Goal: Information Seeking & Learning: Learn about a topic

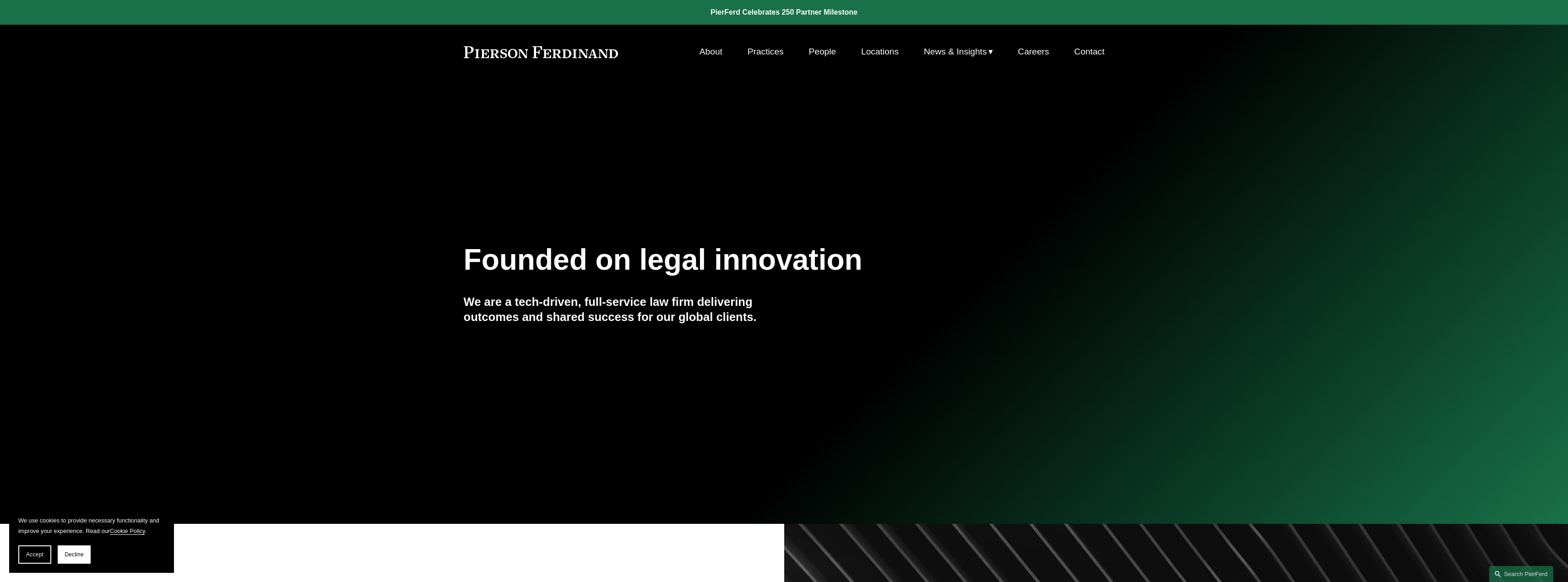
click at [873, 49] on link "Locations" at bounding box center [879, 52] width 37 height 17
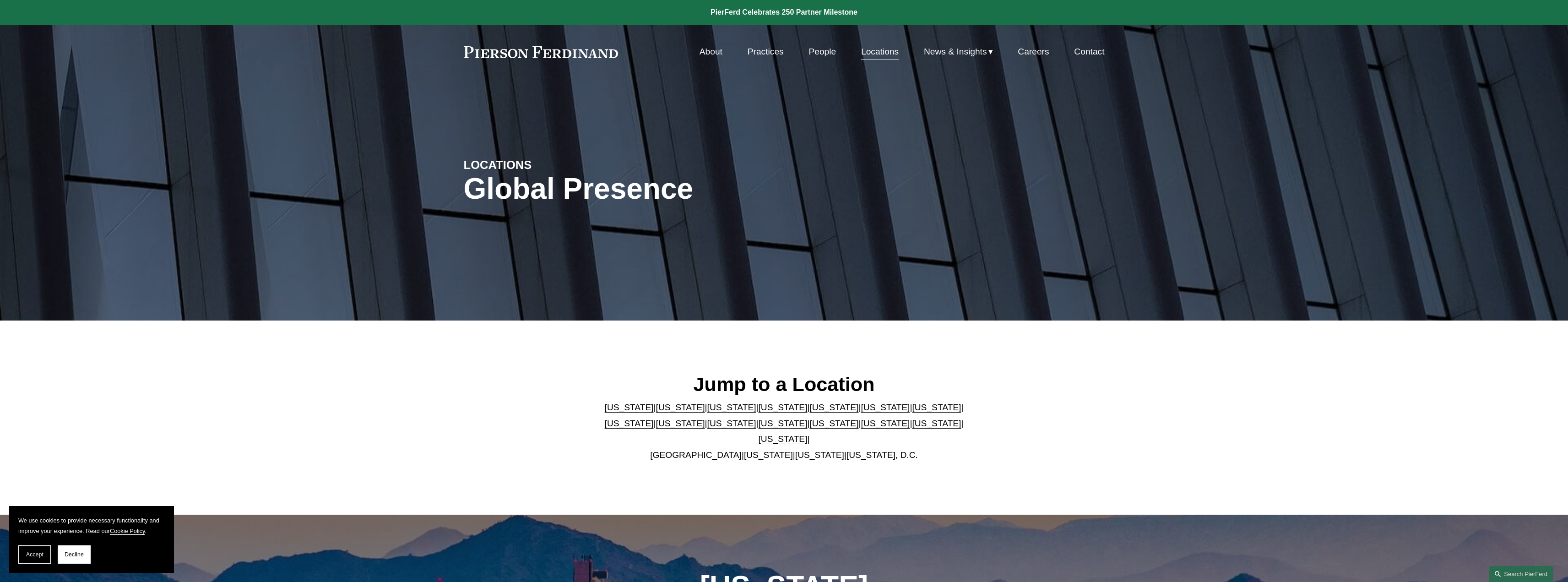
click at [762, 55] on link "Practices" at bounding box center [765, 52] width 36 height 17
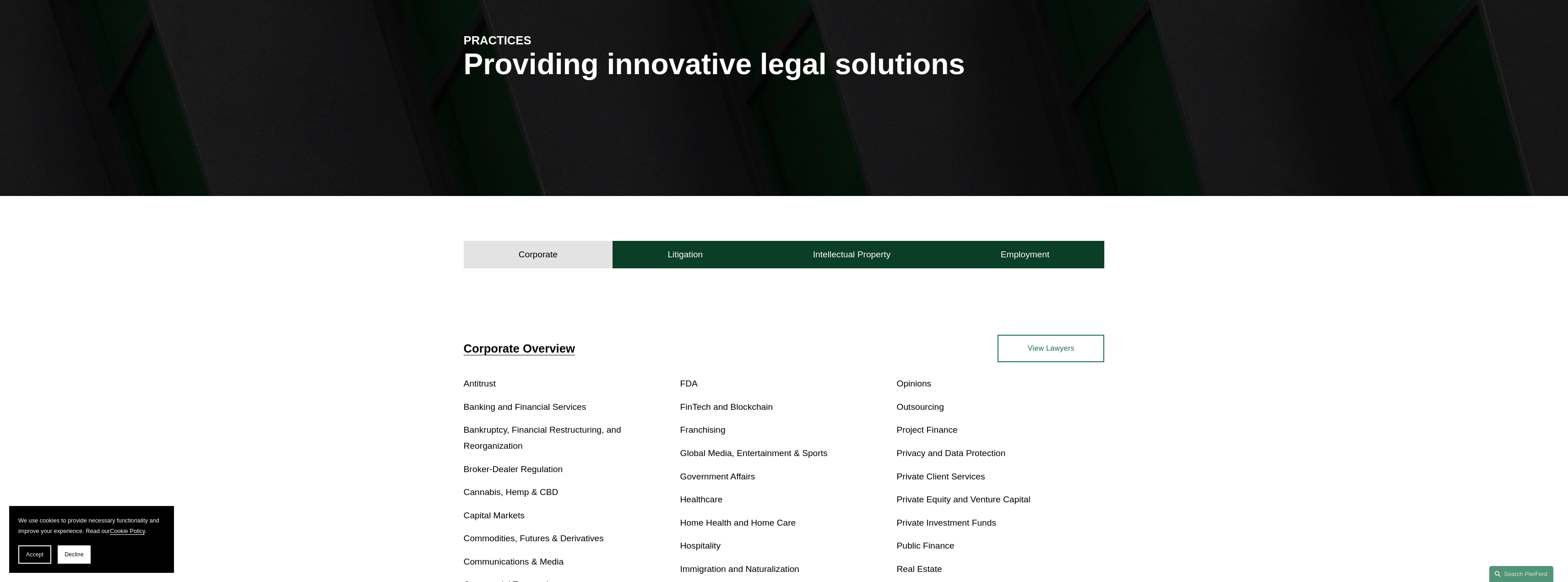
scroll to position [229, 0]
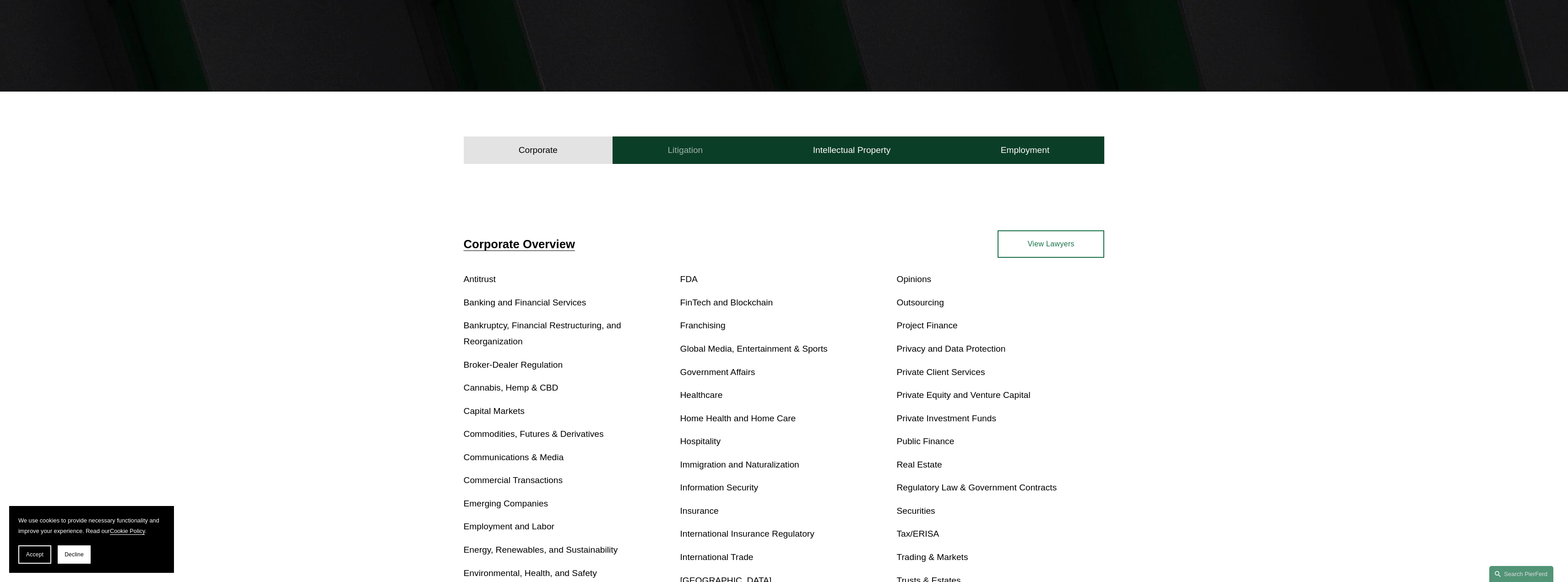
click at [654, 152] on button "Litigation" at bounding box center [685, 150] width 145 height 28
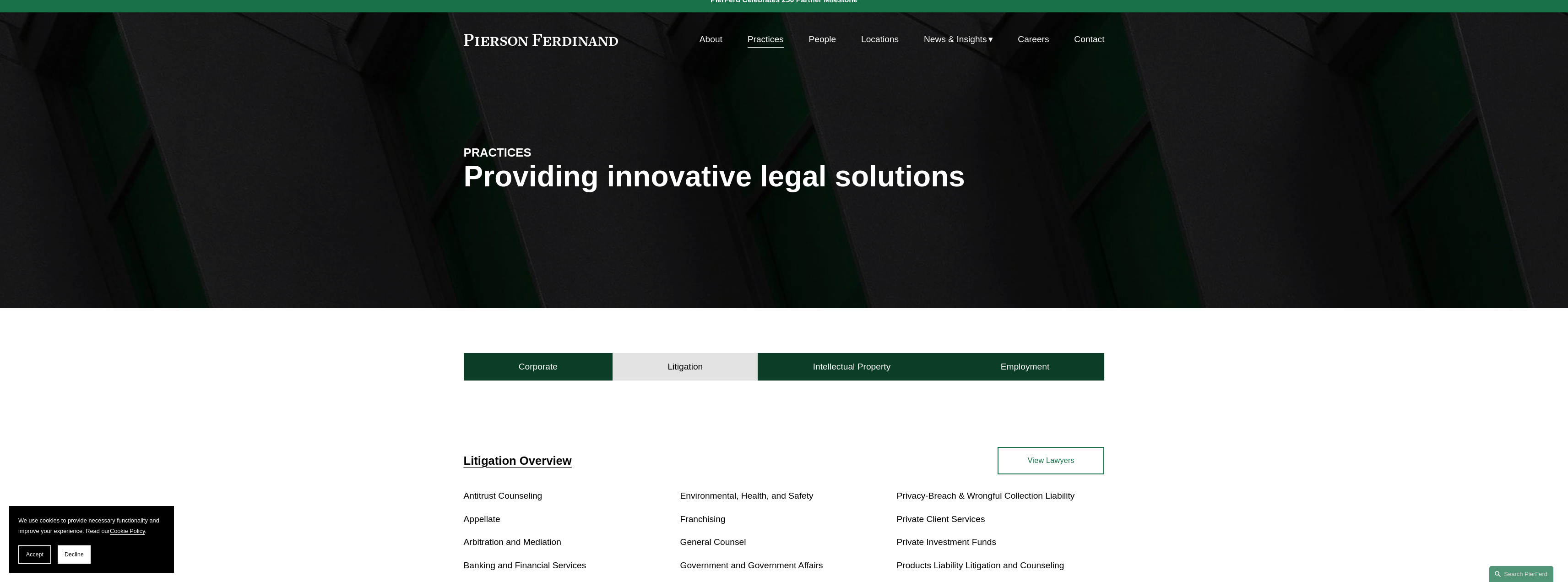
scroll to position [0, 0]
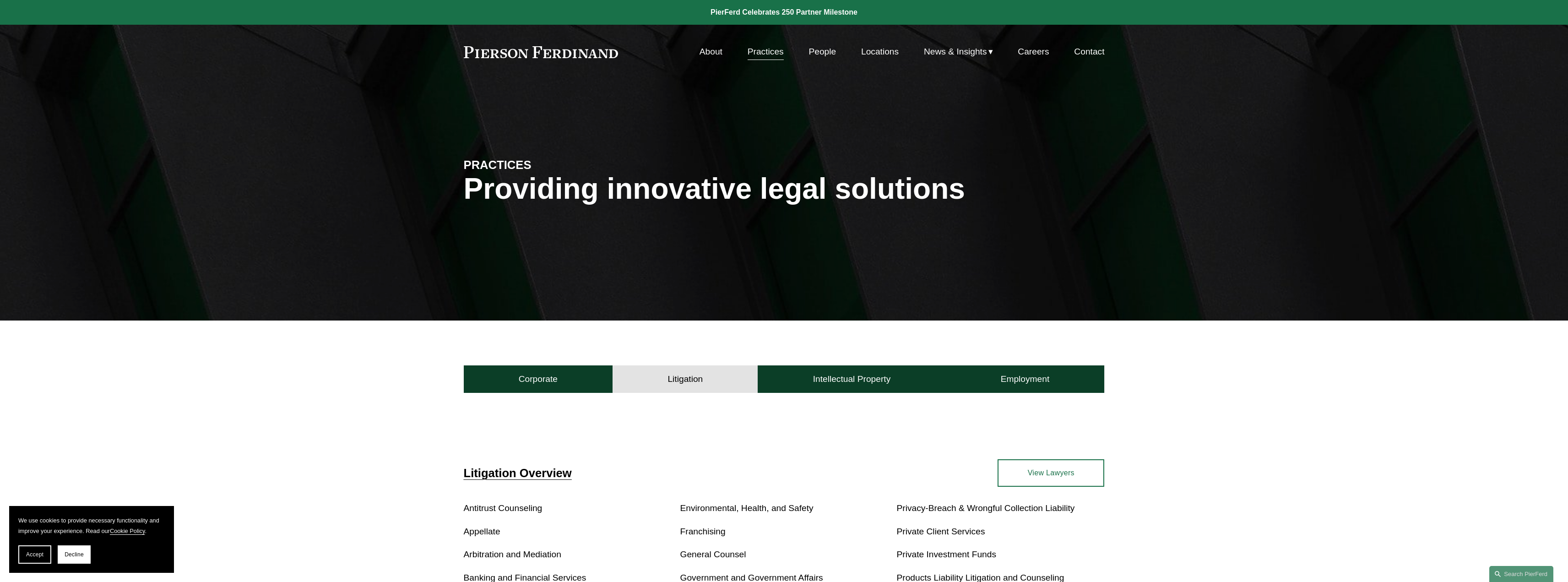
click at [818, 46] on link "People" at bounding box center [822, 52] width 28 height 17
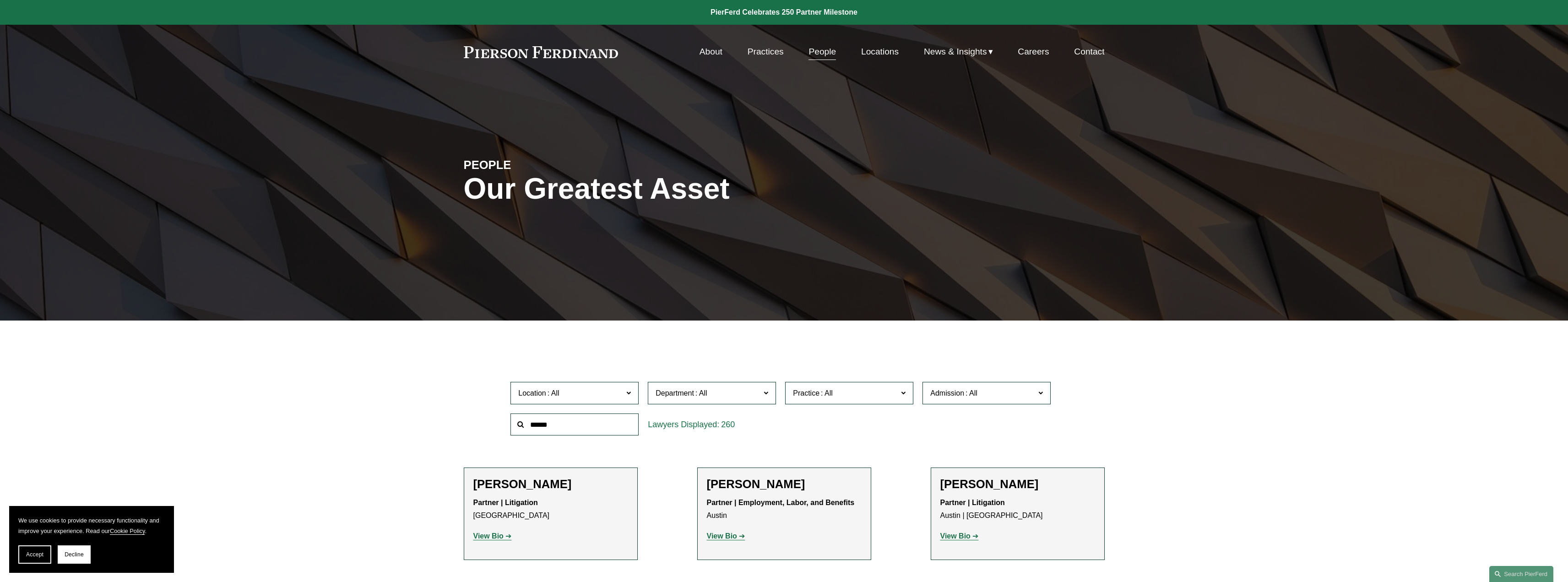
click at [630, 388] on label "Location" at bounding box center [574, 393] width 128 height 23
click at [0, 0] on link "[GEOGRAPHIC_DATA]" at bounding box center [0, 0] width 0 height 0
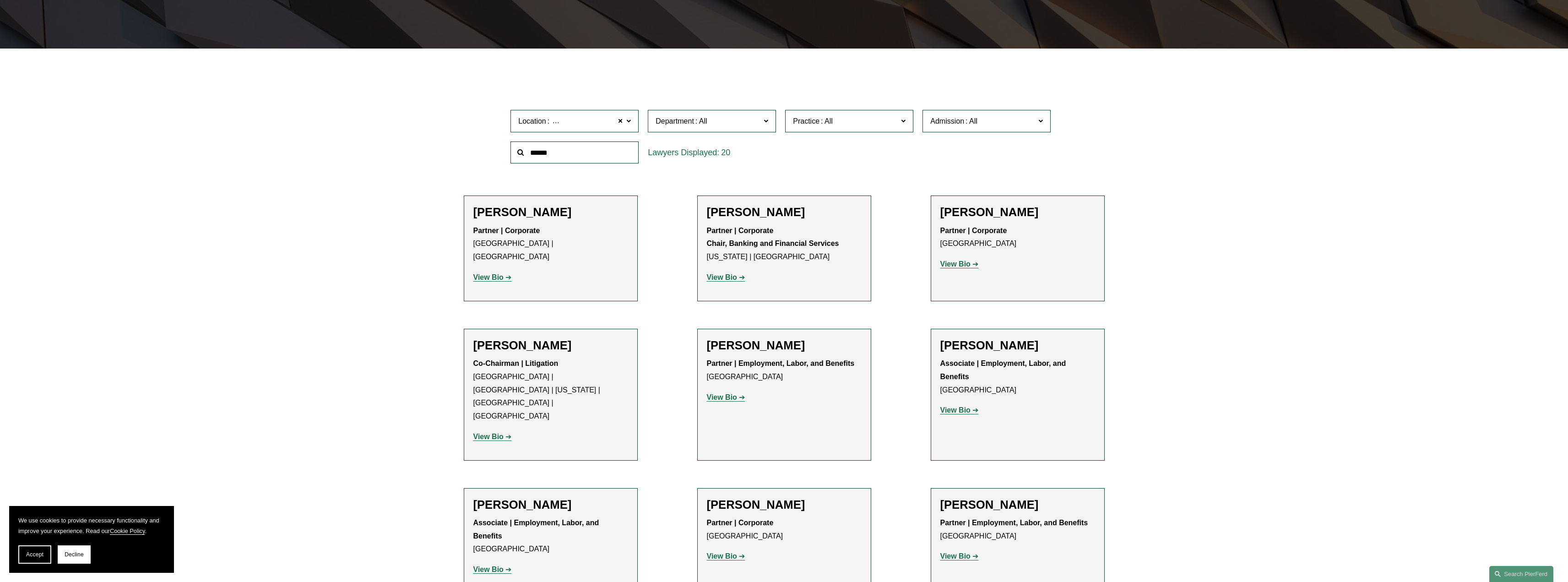
scroll to position [373, 0]
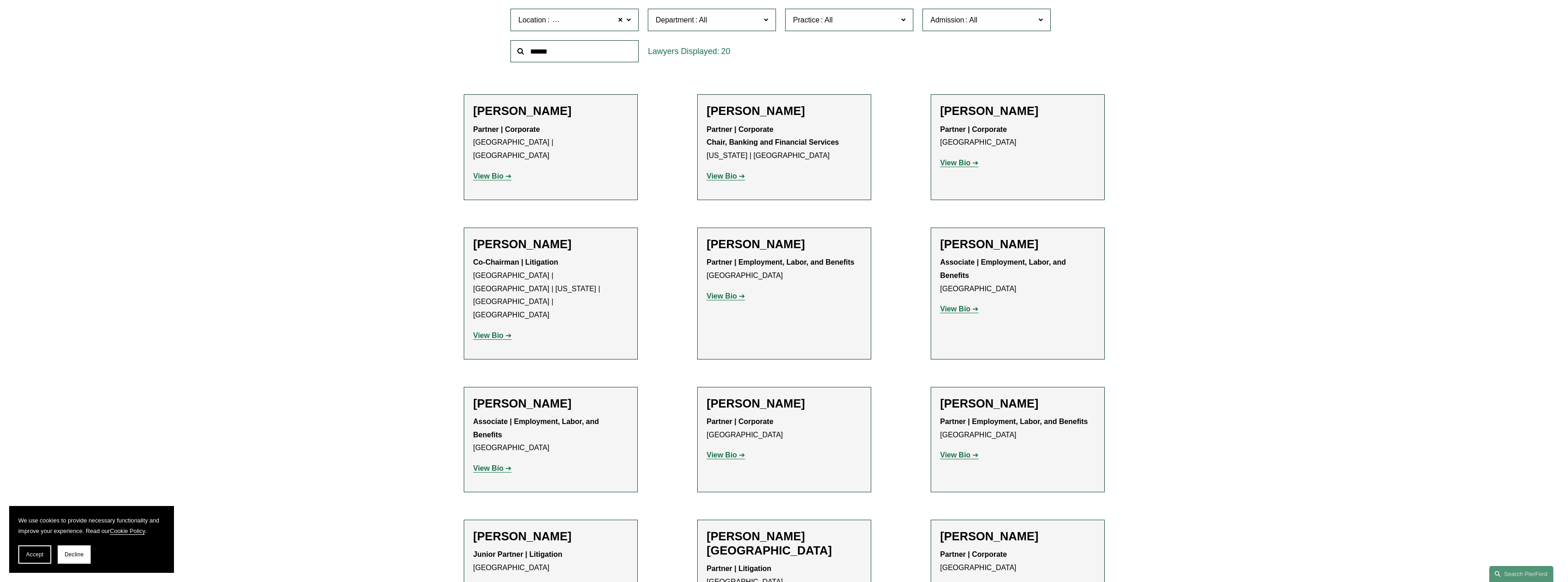
click at [485, 332] on strong "View Bio" at bounding box center [488, 335] width 30 height 8
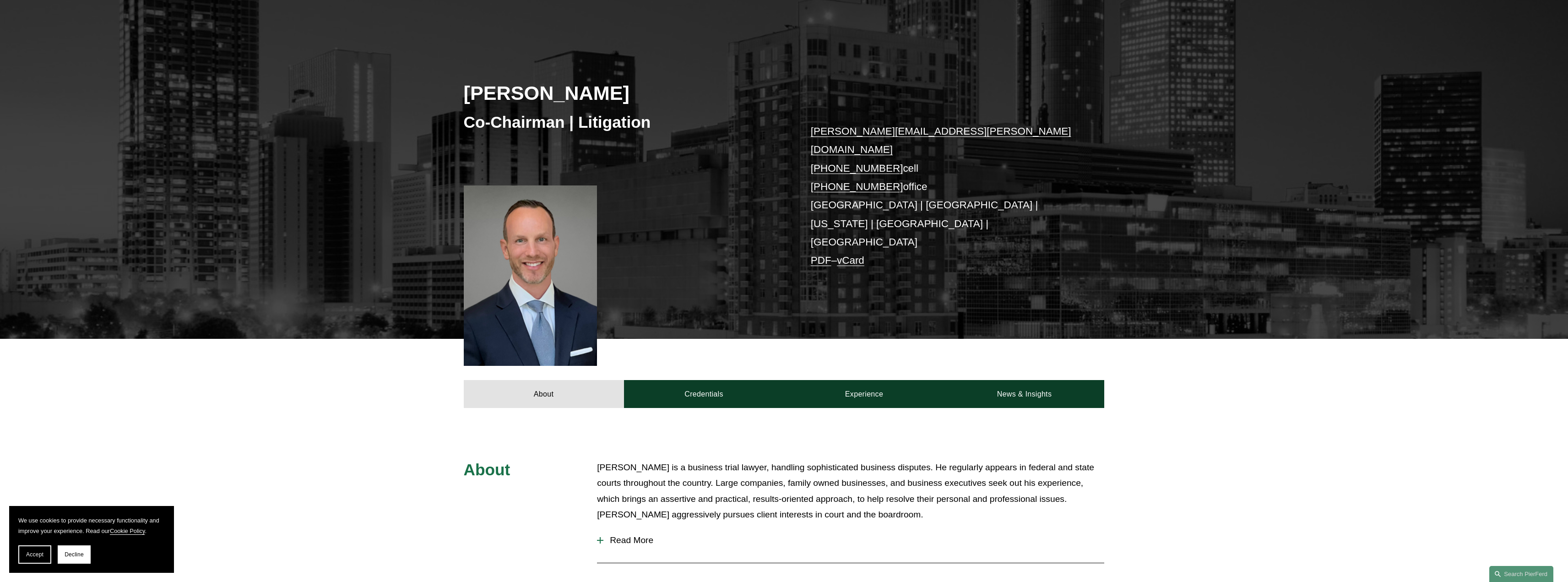
scroll to position [229, 0]
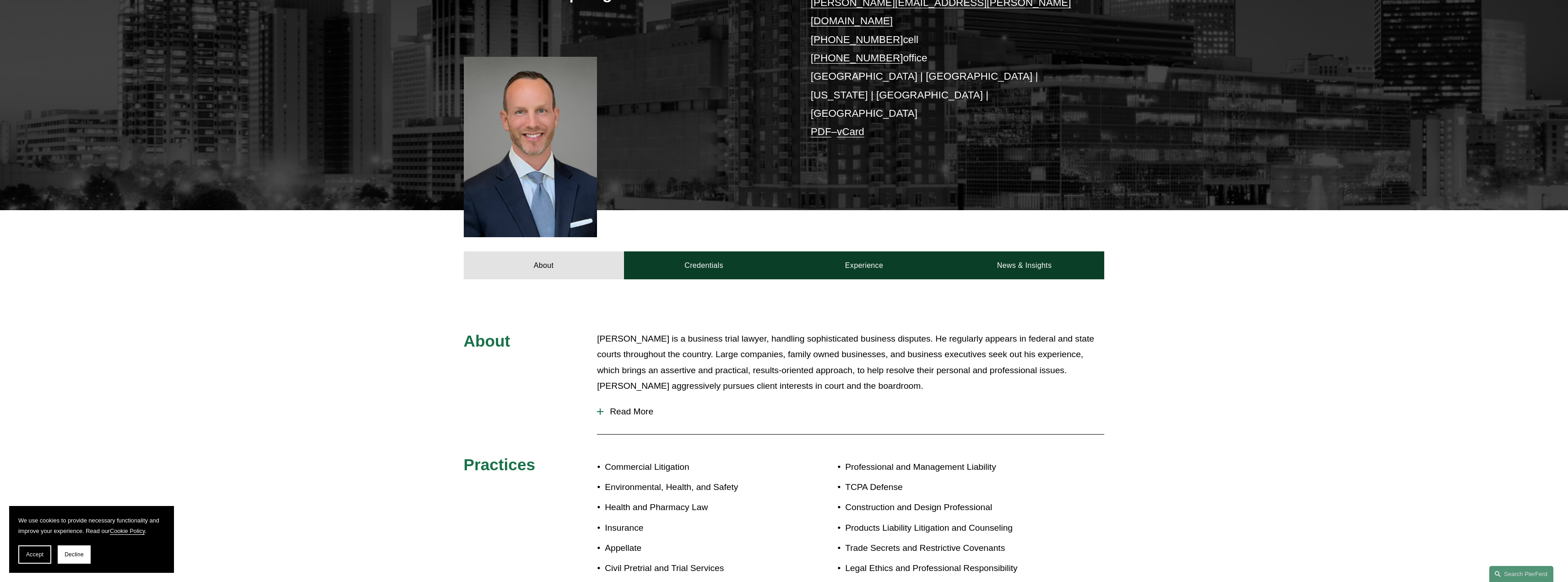
click at [600, 408] on div at bounding box center [600, 411] width 6 height 6
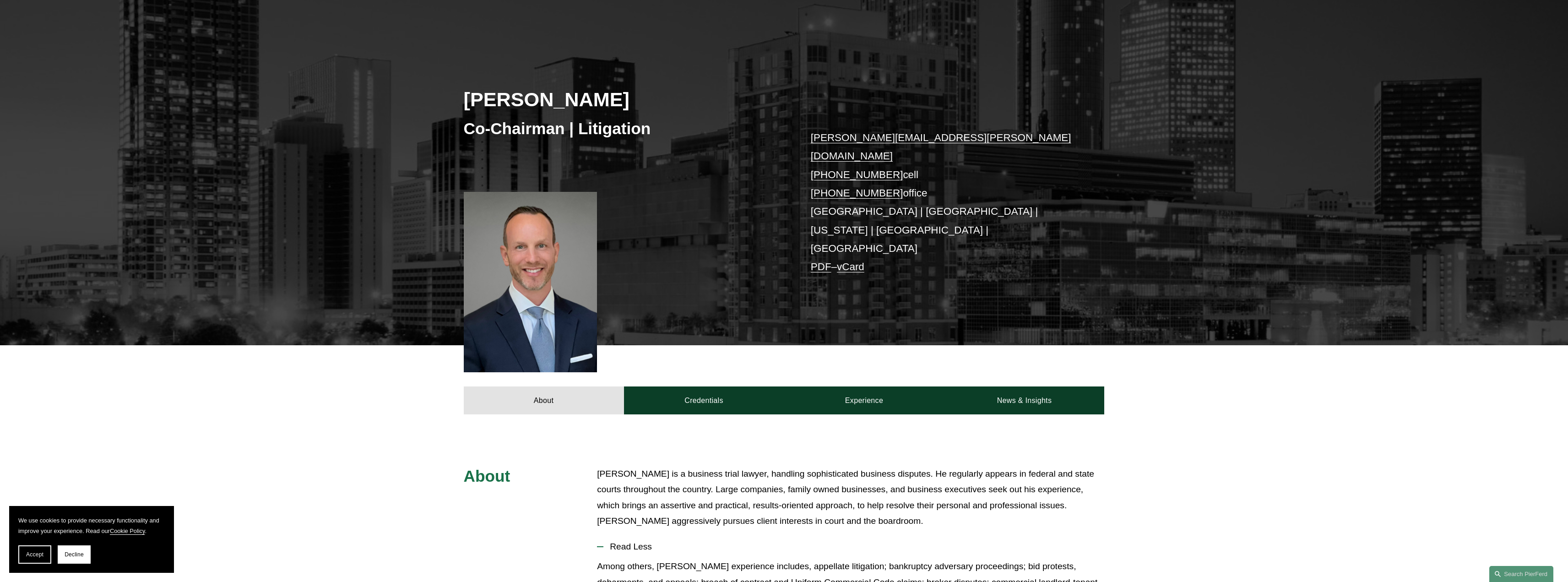
scroll to position [0, 0]
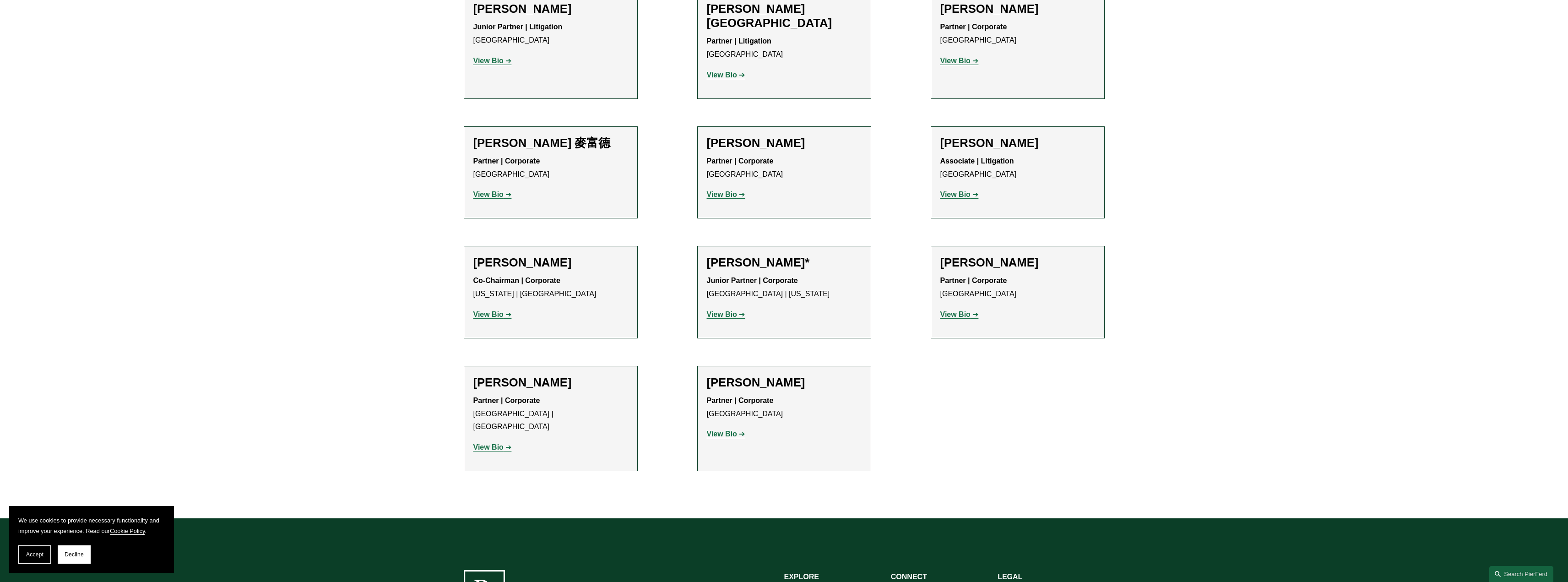
scroll to position [923, 0]
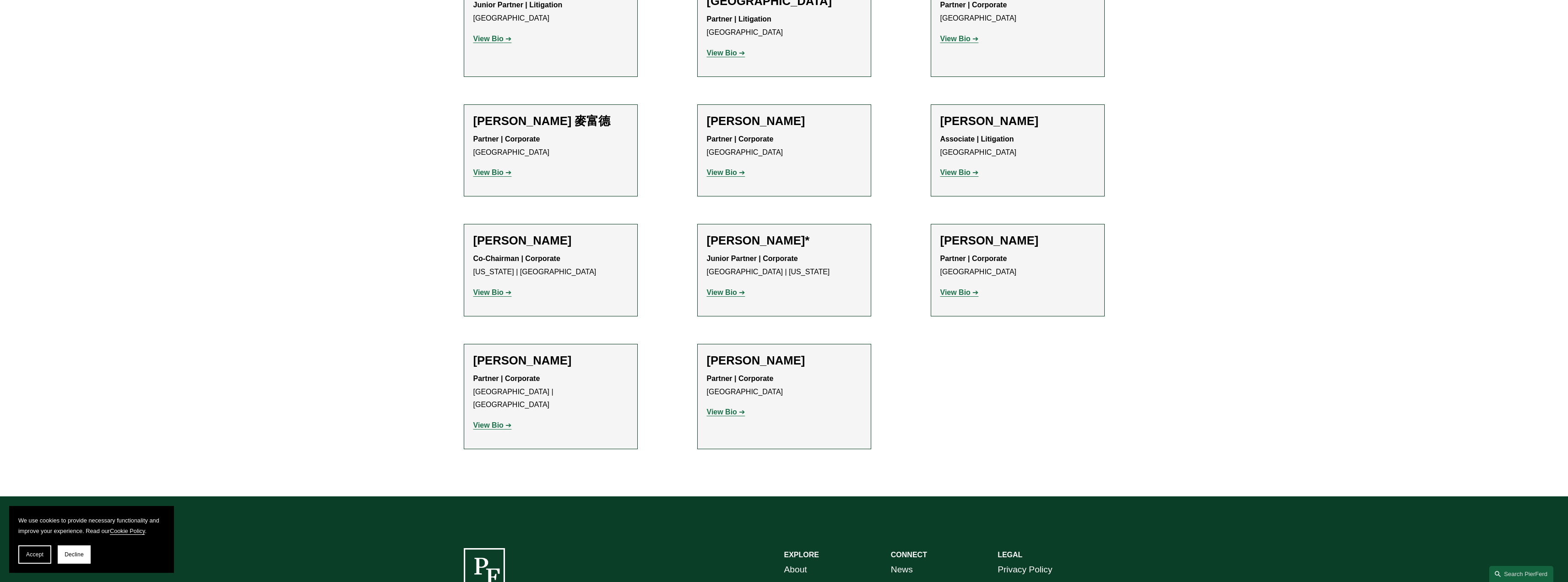
click at [946, 169] on strong "View Bio" at bounding box center [955, 173] width 30 height 8
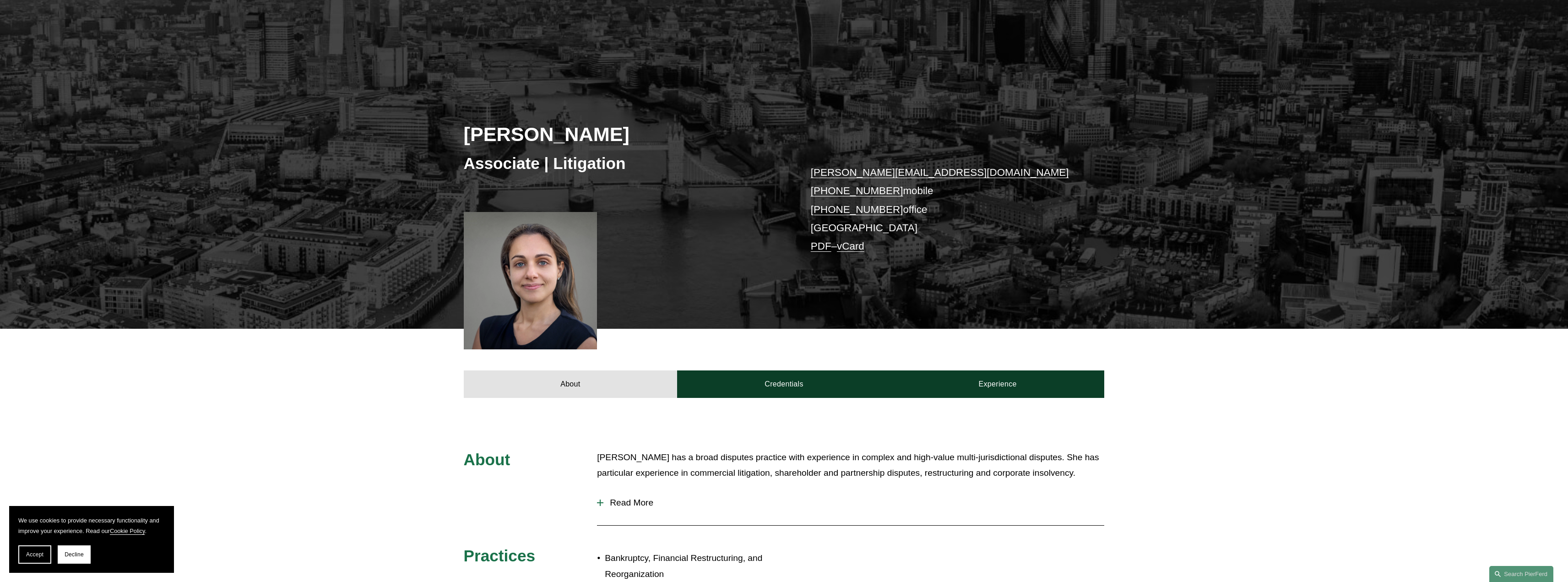
scroll to position [320, 0]
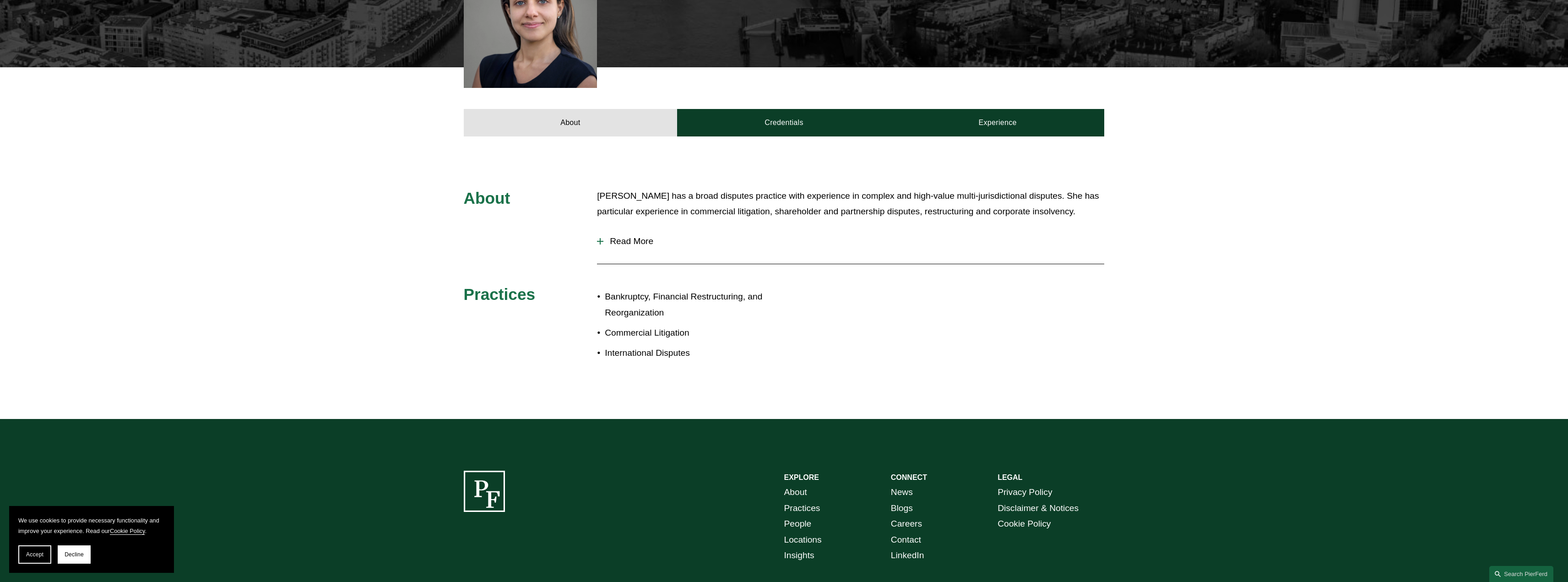
click at [616, 241] on span "Read More" at bounding box center [854, 241] width 501 height 10
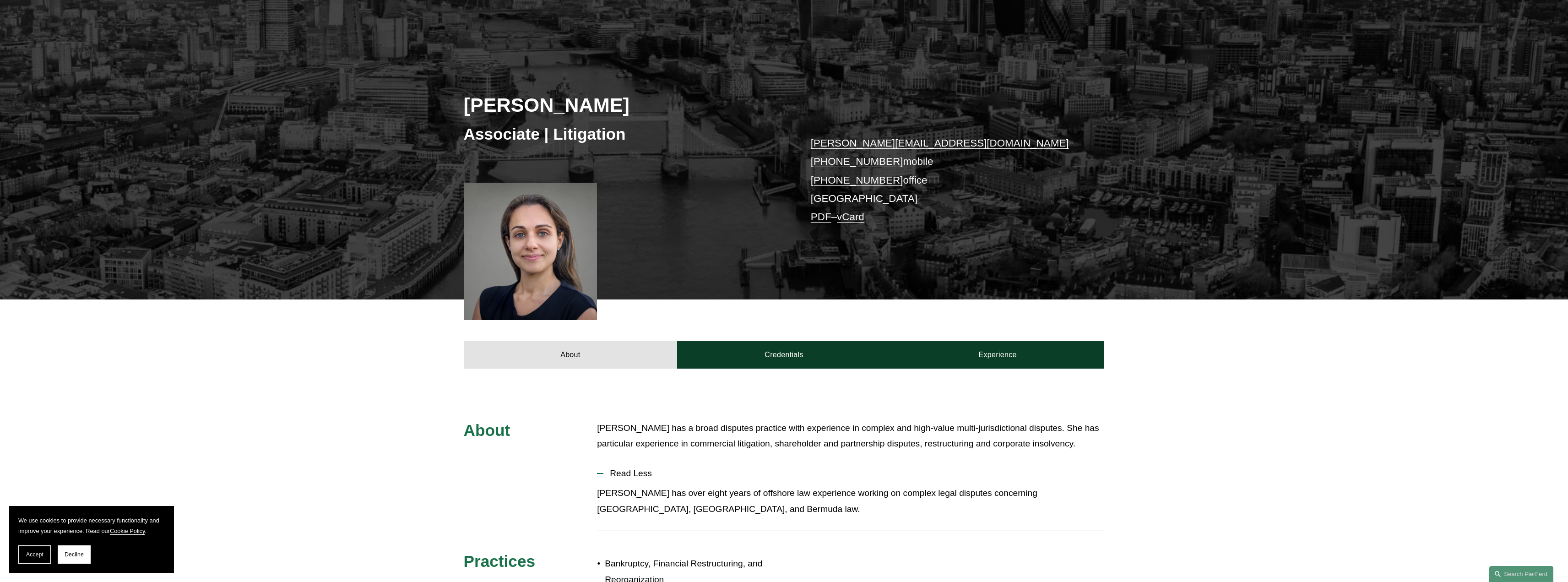
scroll to position [46, 0]
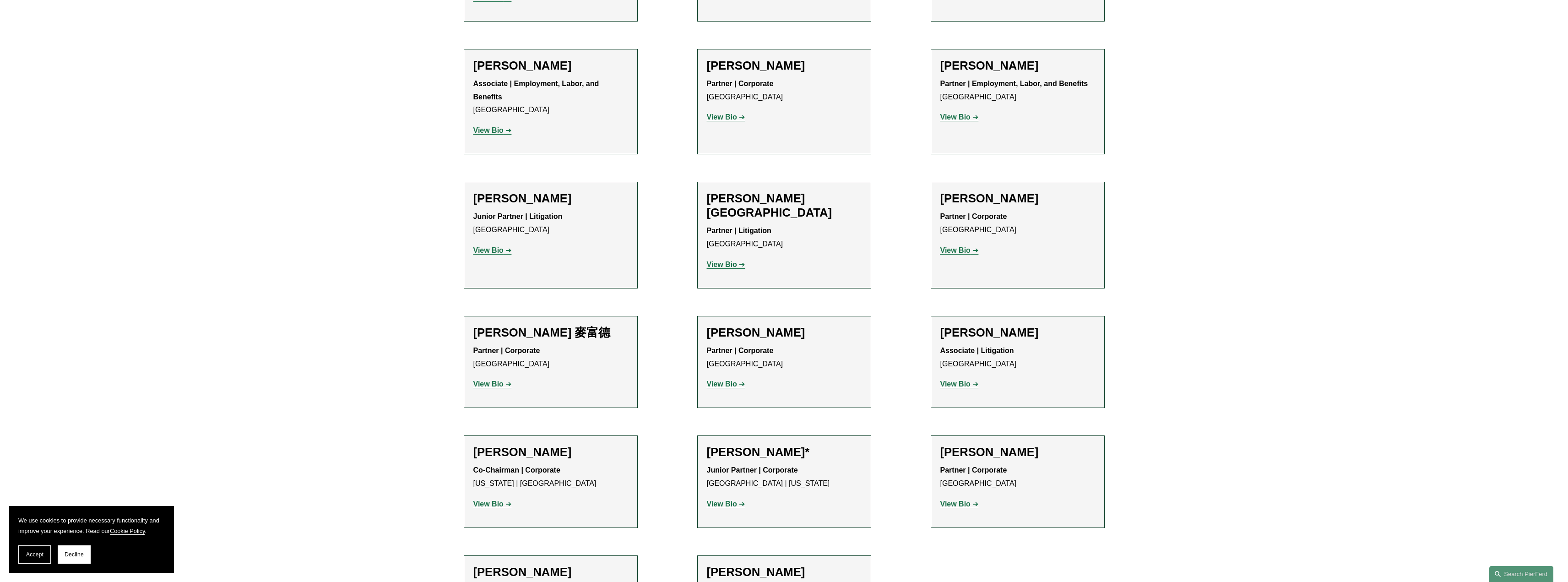
scroll to position [694, 0]
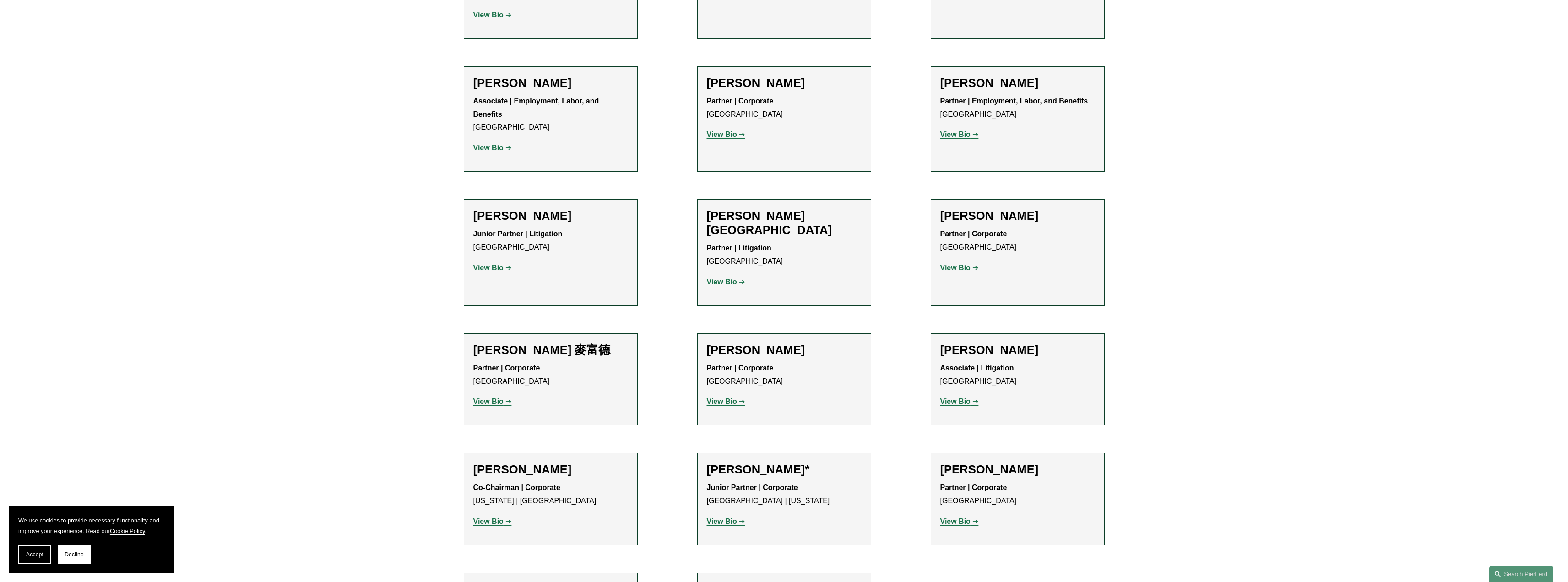
click at [493, 398] on strong "View Bio" at bounding box center [488, 402] width 30 height 8
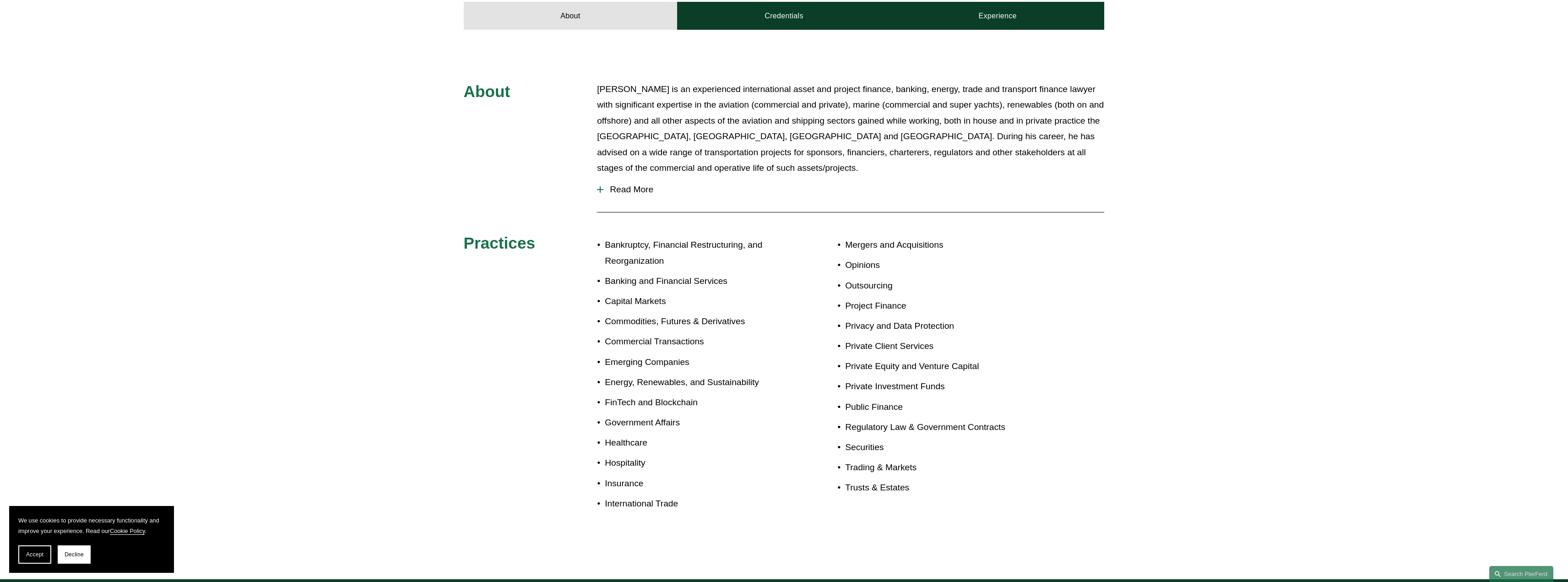
scroll to position [367, 0]
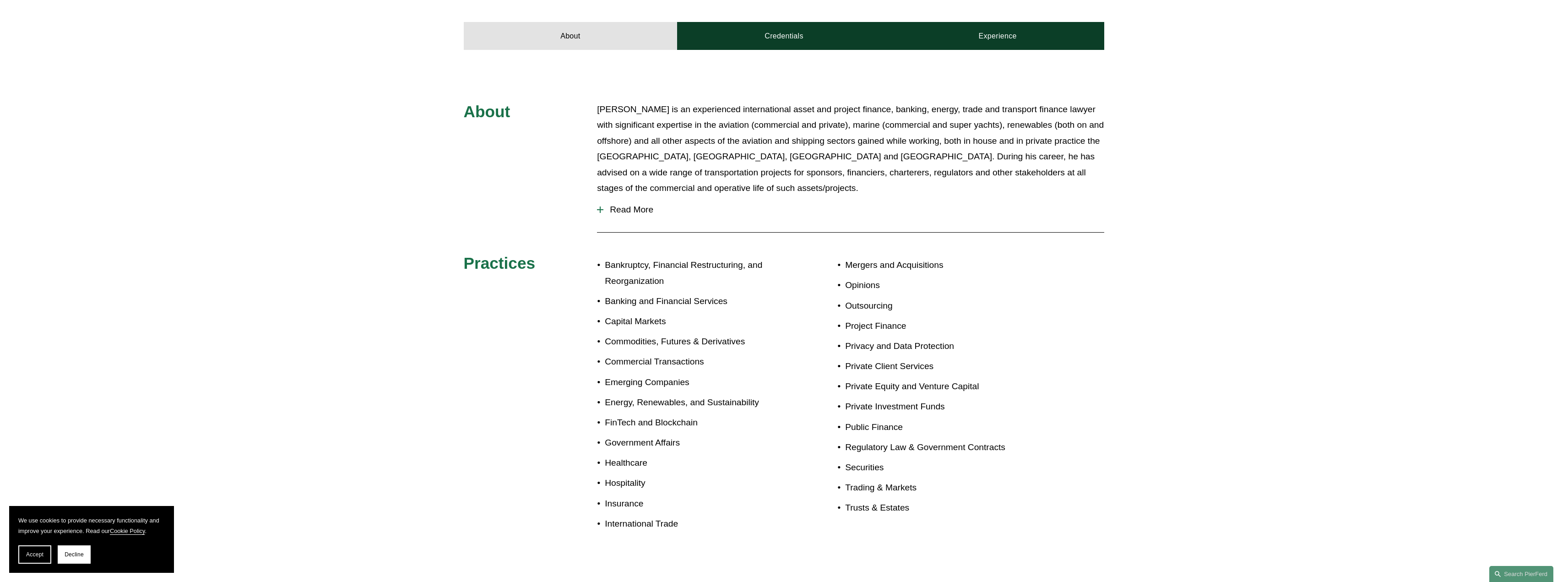
click at [608, 204] on span "Read More" at bounding box center [854, 209] width 501 height 10
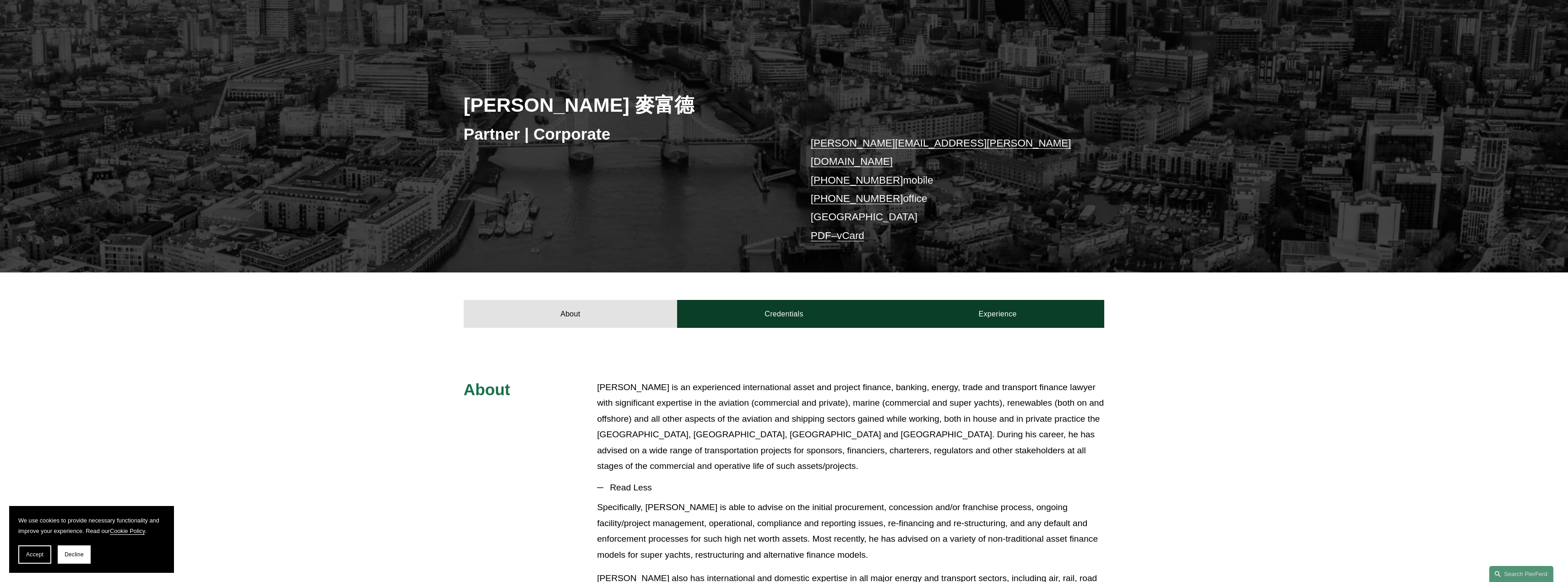
scroll to position [0, 0]
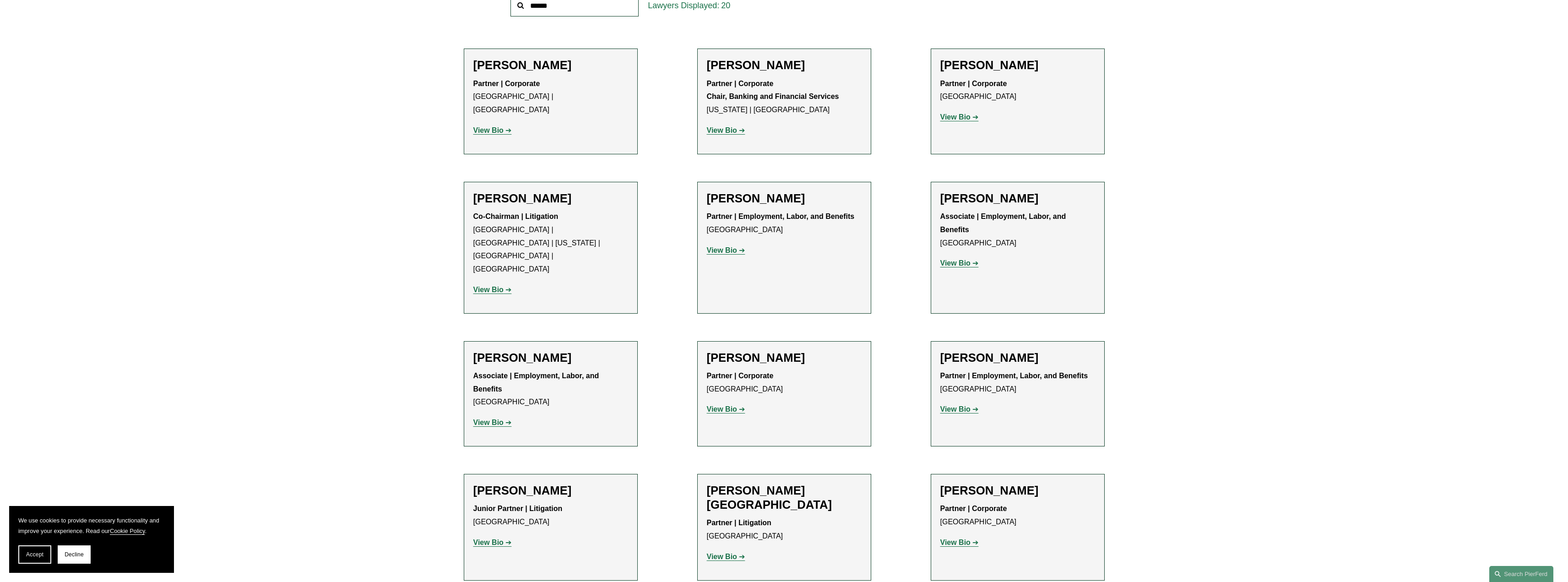
scroll to position [602, 0]
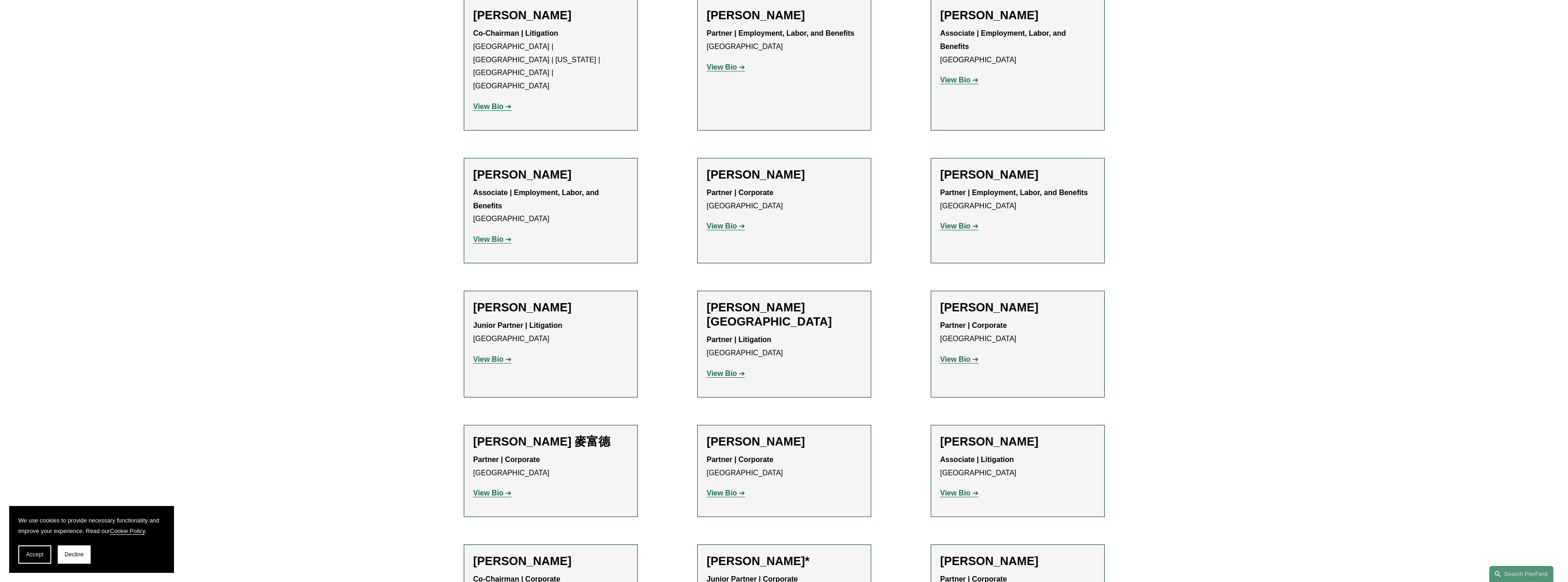
click at [959, 355] on strong "View Bio" at bounding box center [955, 359] width 30 height 8
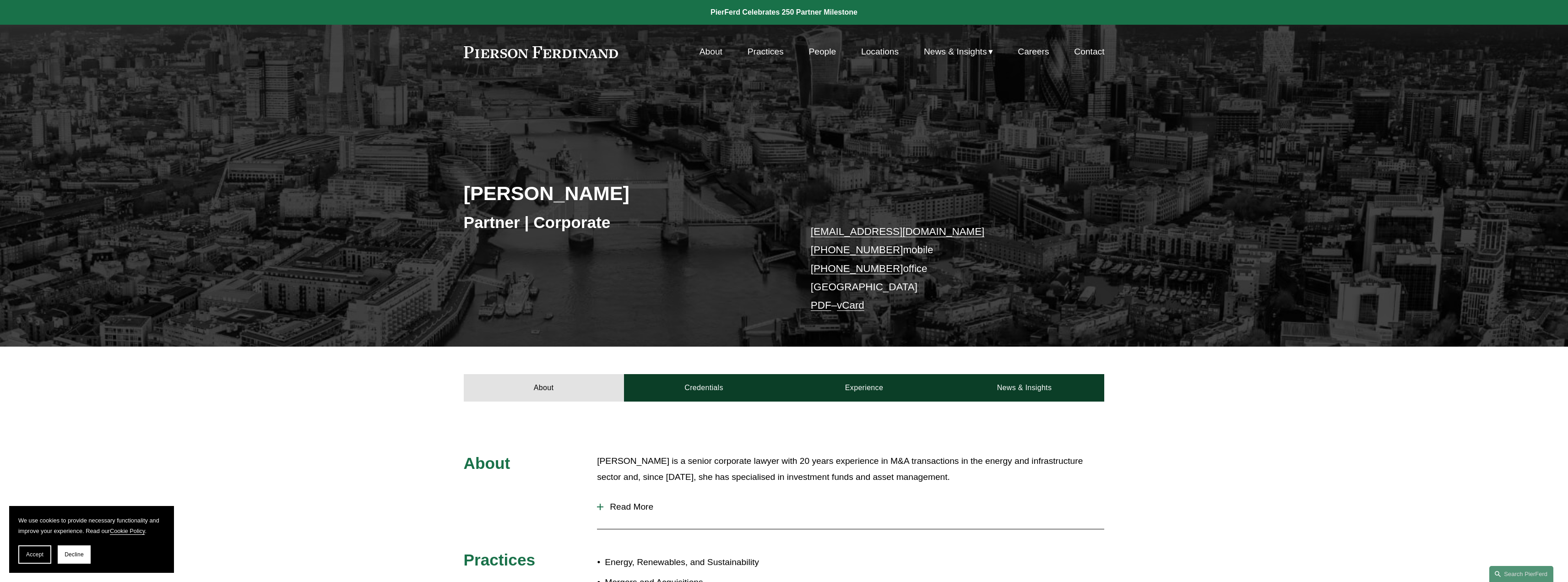
click at [1036, 55] on link "Careers" at bounding box center [1033, 52] width 31 height 17
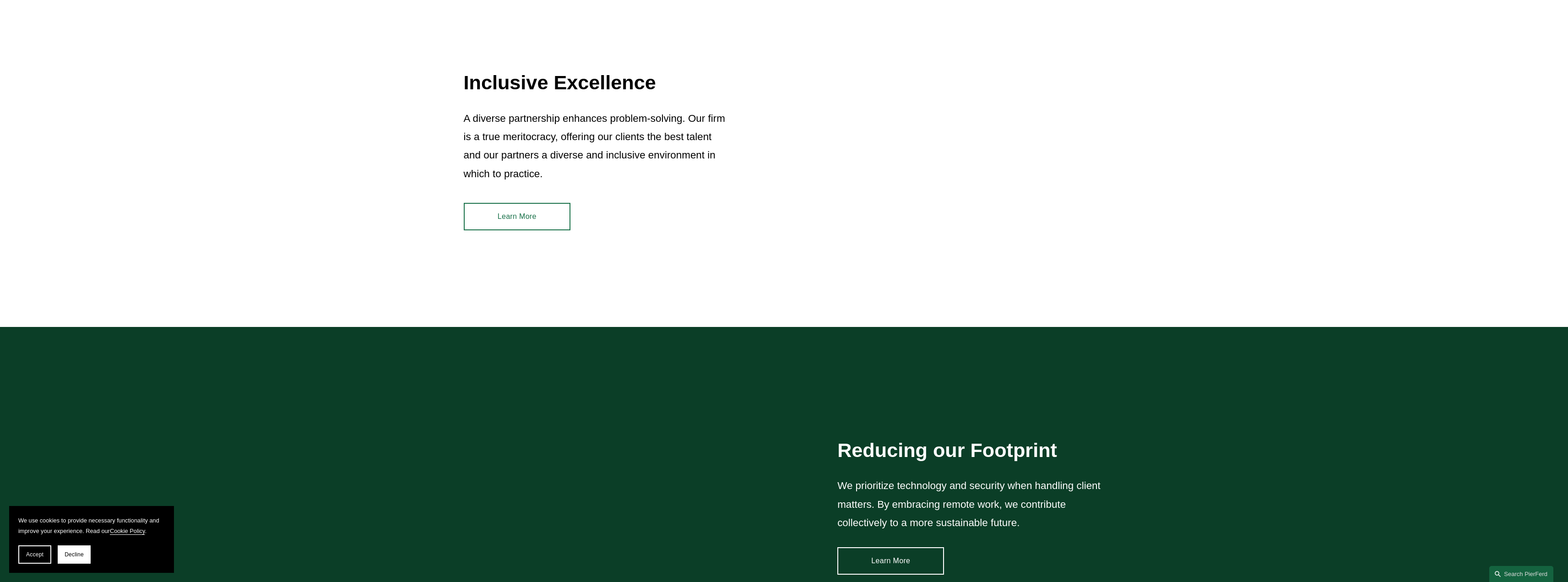
scroll to position [1145, 0]
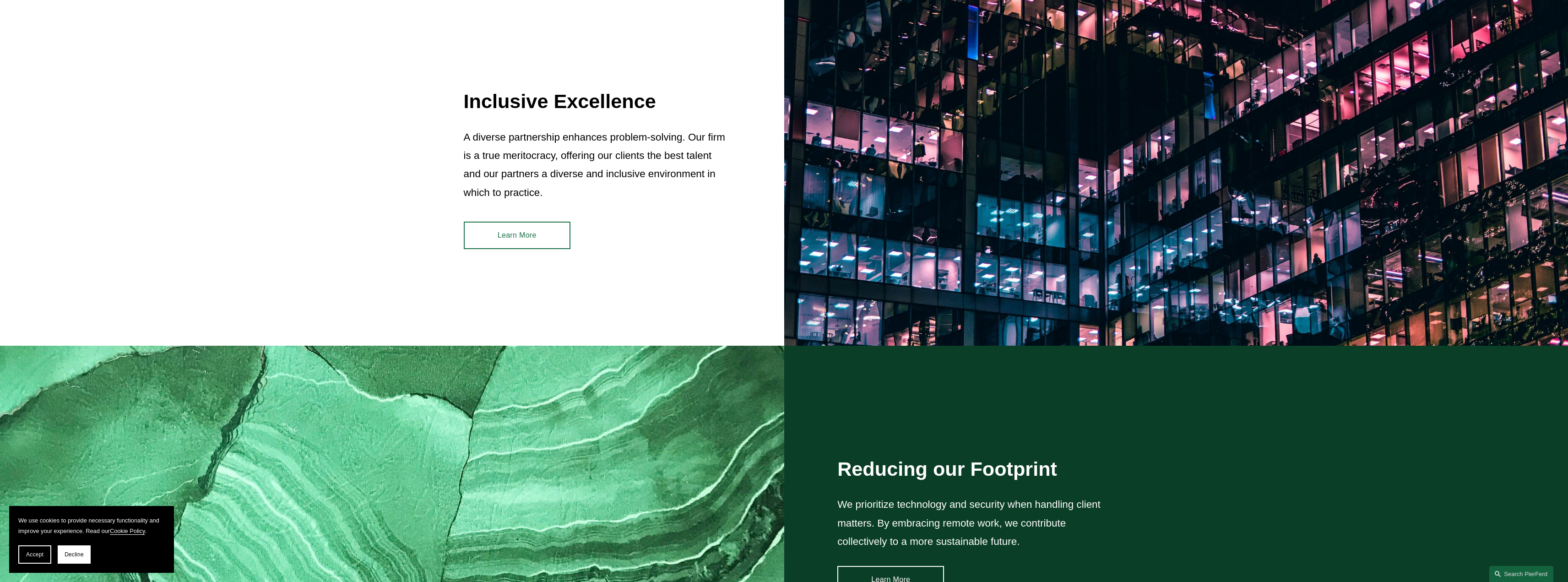
click at [515, 241] on link "Learn More" at bounding box center [517, 235] width 107 height 28
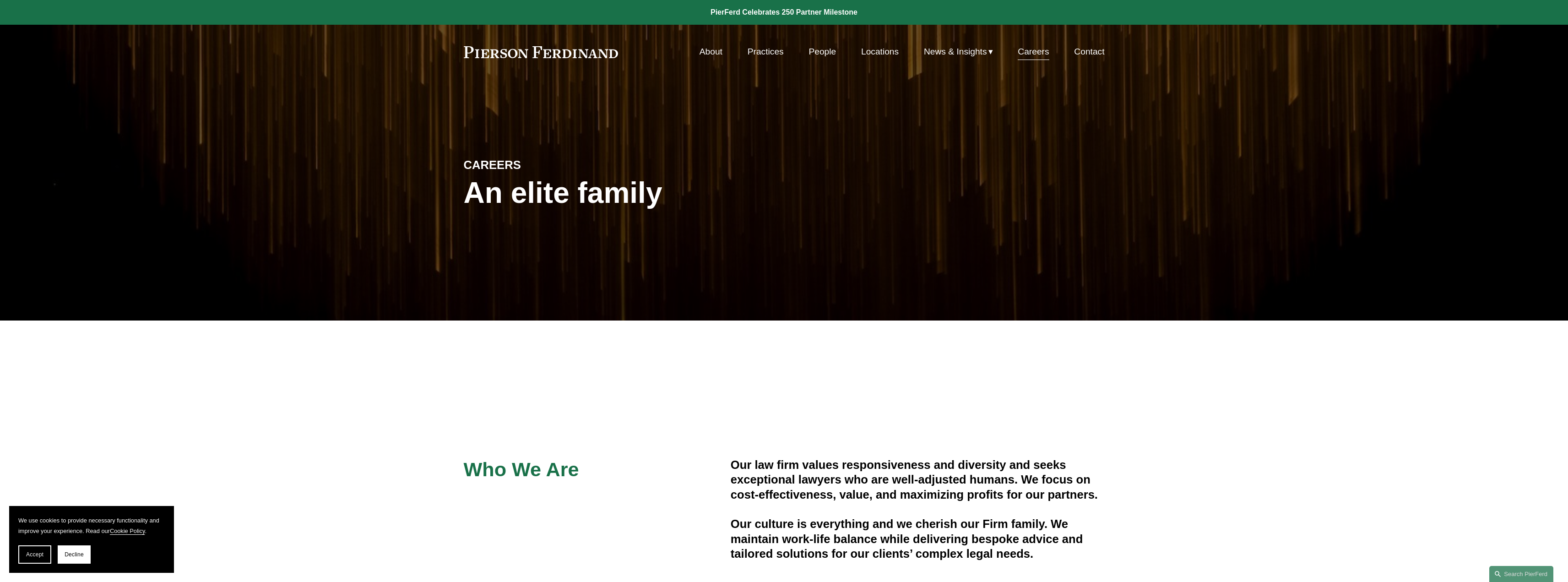
click at [1035, 55] on link "Careers" at bounding box center [1033, 52] width 31 height 17
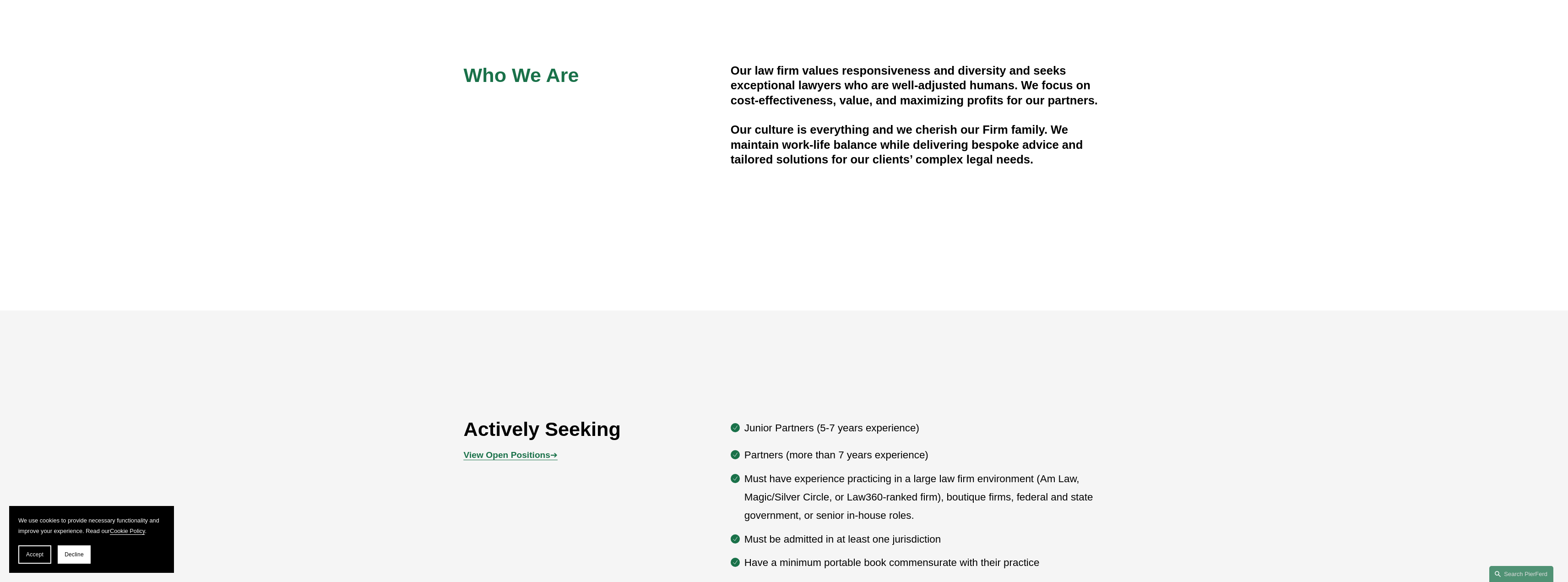
scroll to position [641, 0]
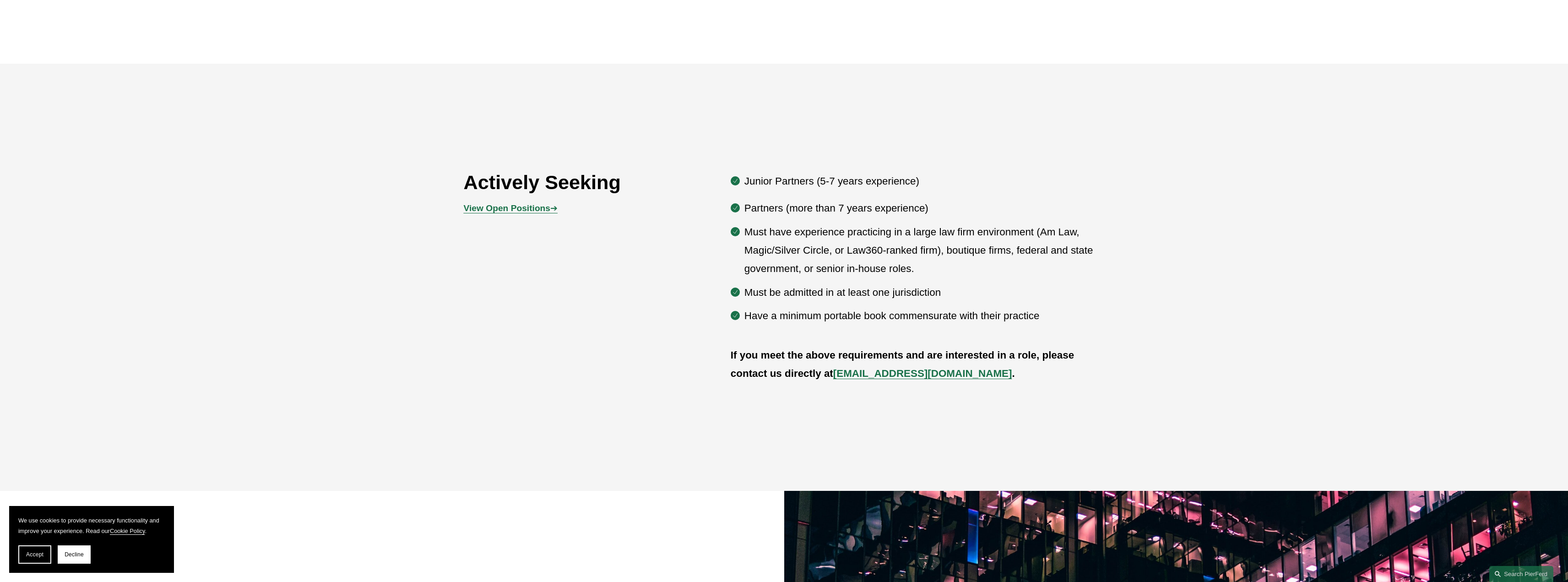
click at [502, 208] on strong "View Open Positions" at bounding box center [507, 208] width 87 height 10
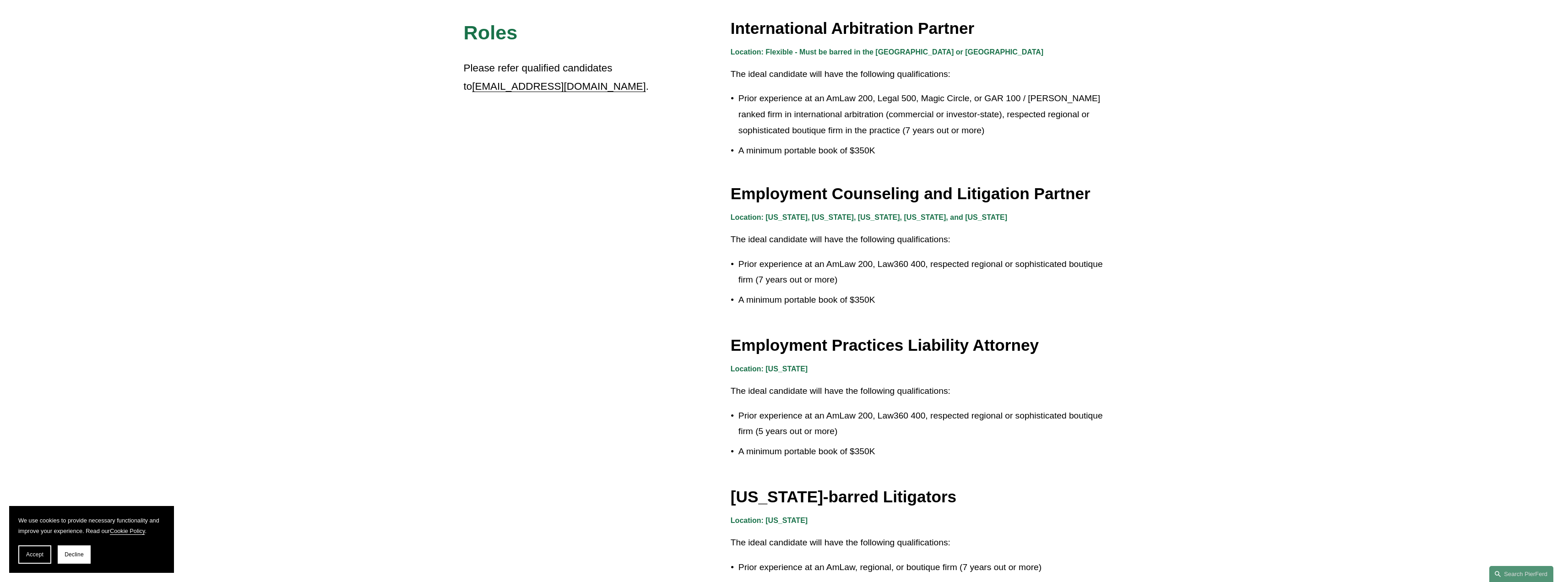
scroll to position [1145, 0]
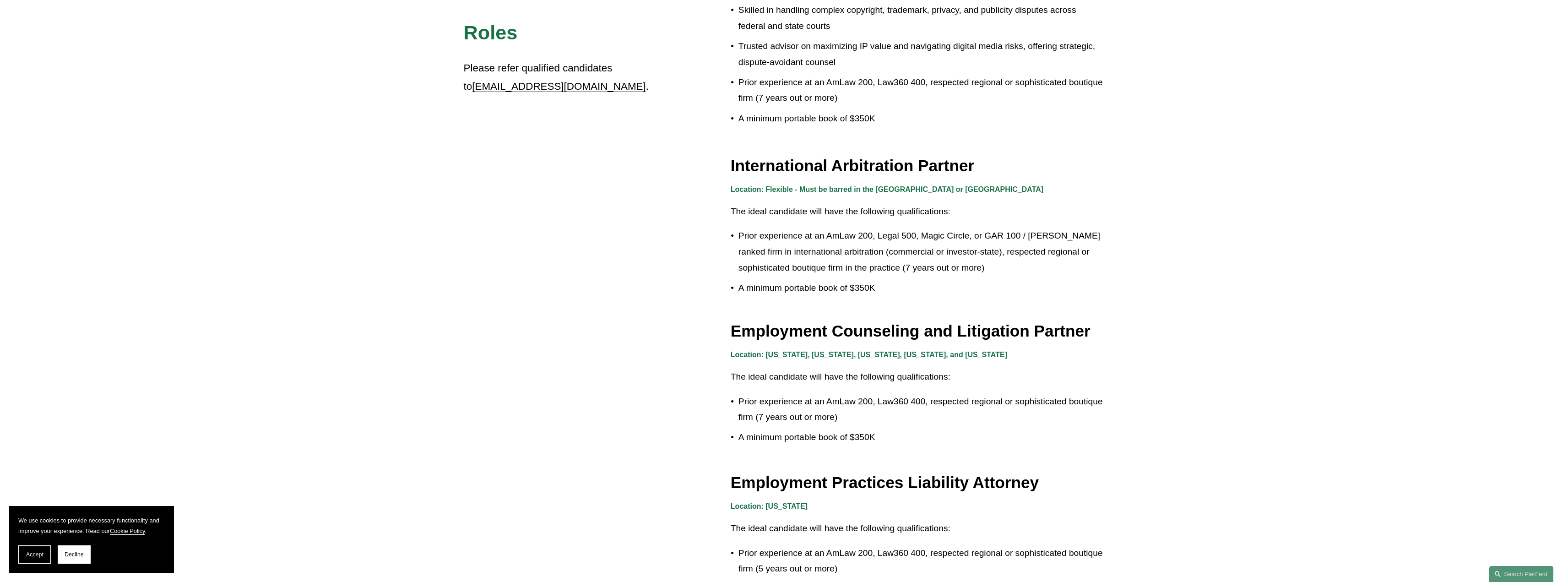
click at [843, 236] on p "Prior experience at an AmLaw 200, Legal 500, Magic Circle, or GAR 100 / Chamber…" at bounding box center [921, 252] width 366 height 48
click at [819, 169] on h3 "International Arbitration Partner" at bounding box center [918, 166] width 374 height 20
click at [819, 183] on p "Location: Flexible - Must be barred in the US or UK" at bounding box center [918, 190] width 374 height 14
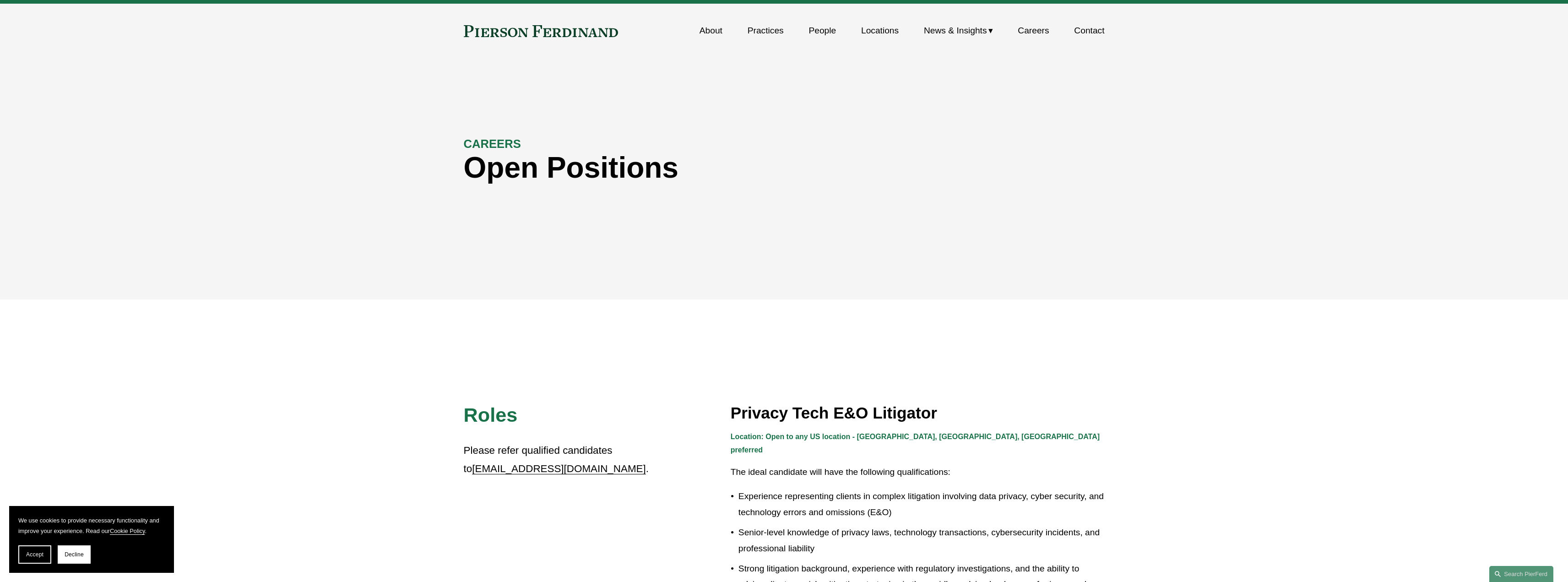
scroll to position [0, 0]
